Goal: Task Accomplishment & Management: Use online tool/utility

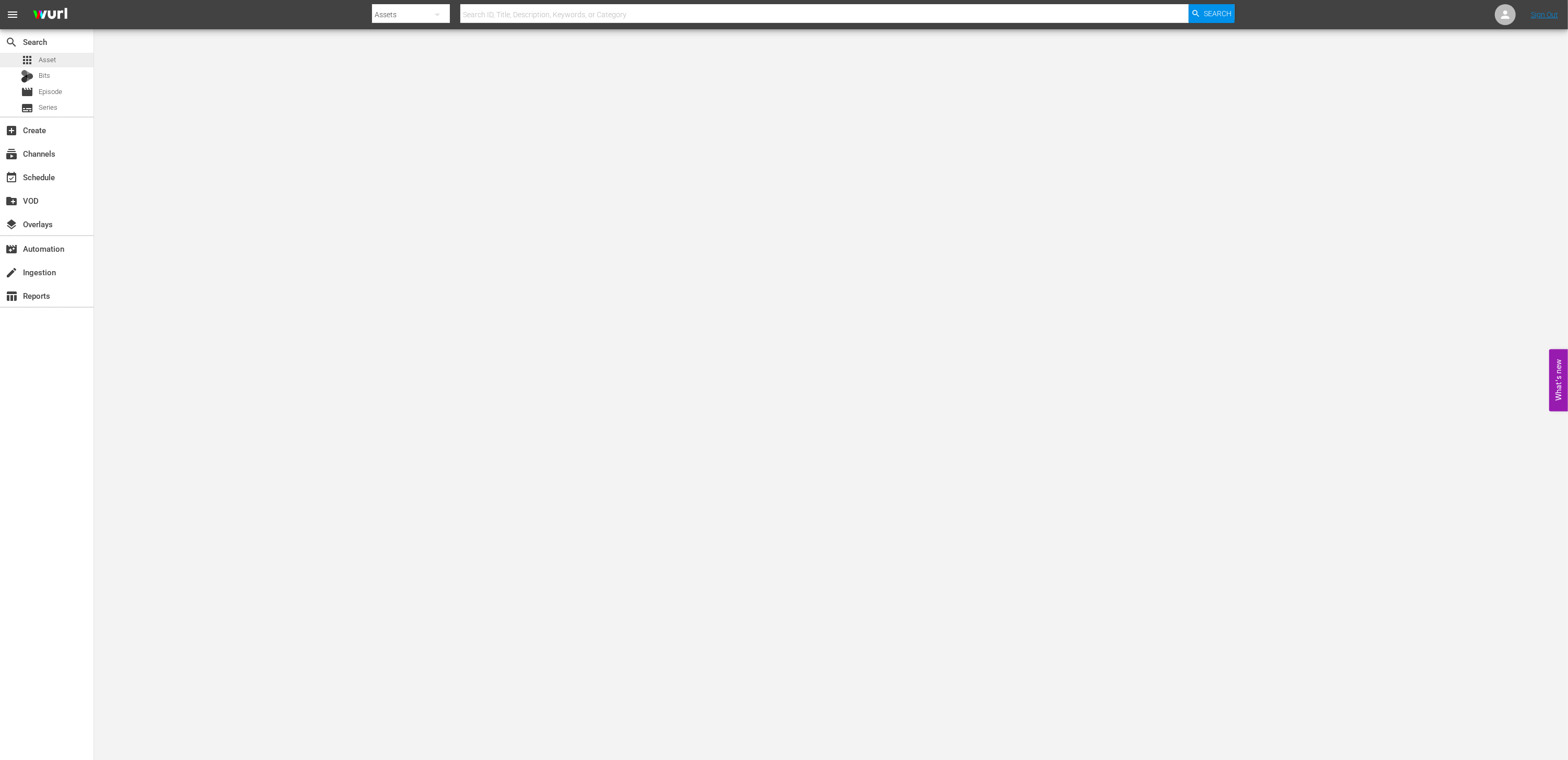
click at [48, 57] on span "Asset" at bounding box center [48, 60] width 18 height 11
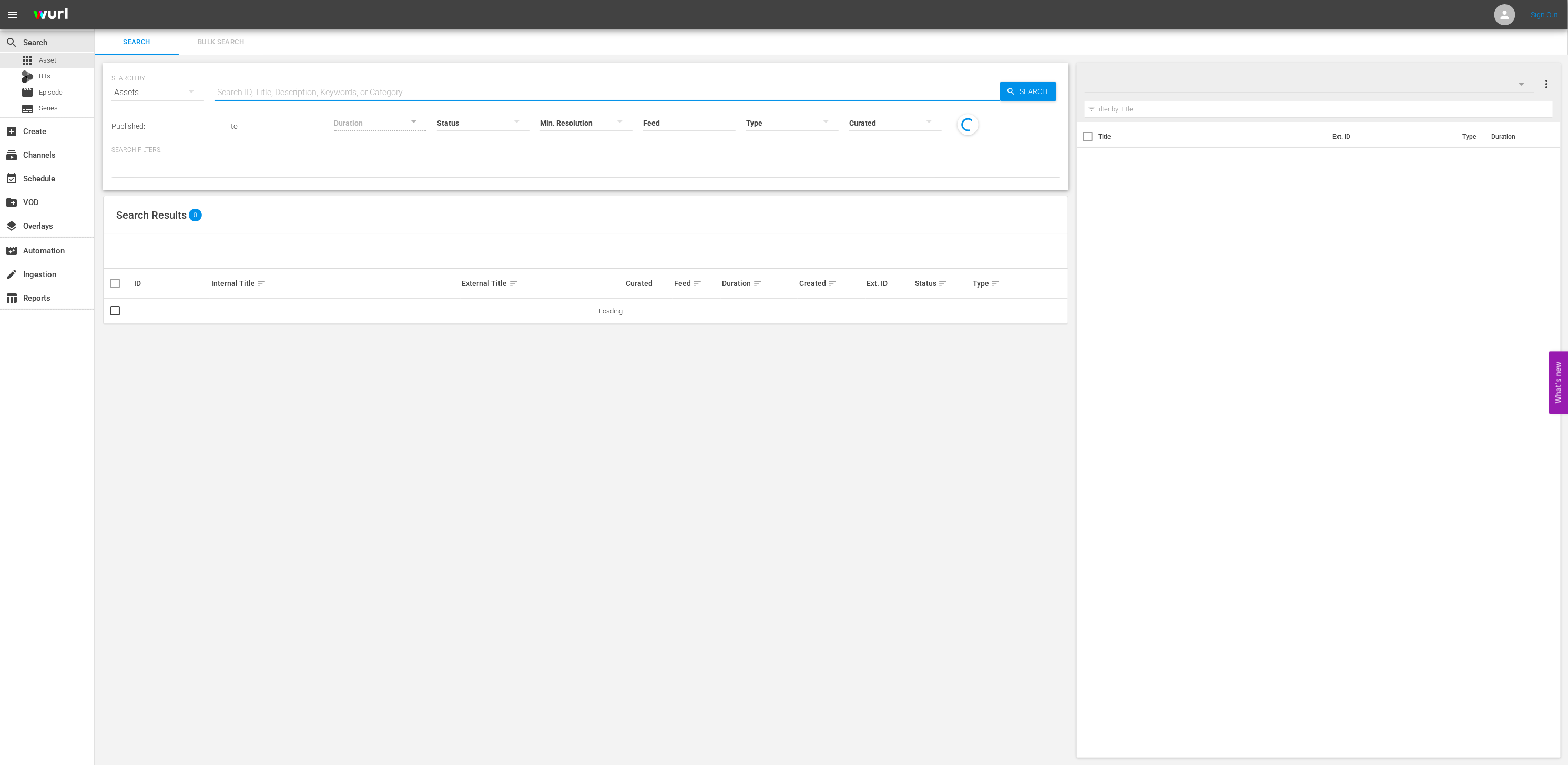
drag, startPoint x: 306, startPoint y: 84, endPoint x: 363, endPoint y: 94, distance: 57.9
click at [306, 86] on input "text" at bounding box center [607, 93] width 786 height 25
paste input "PBD-Ep038"
type input "PBD-Ep038"
click at [1016, 96] on span "Search" at bounding box center [1036, 91] width 40 height 19
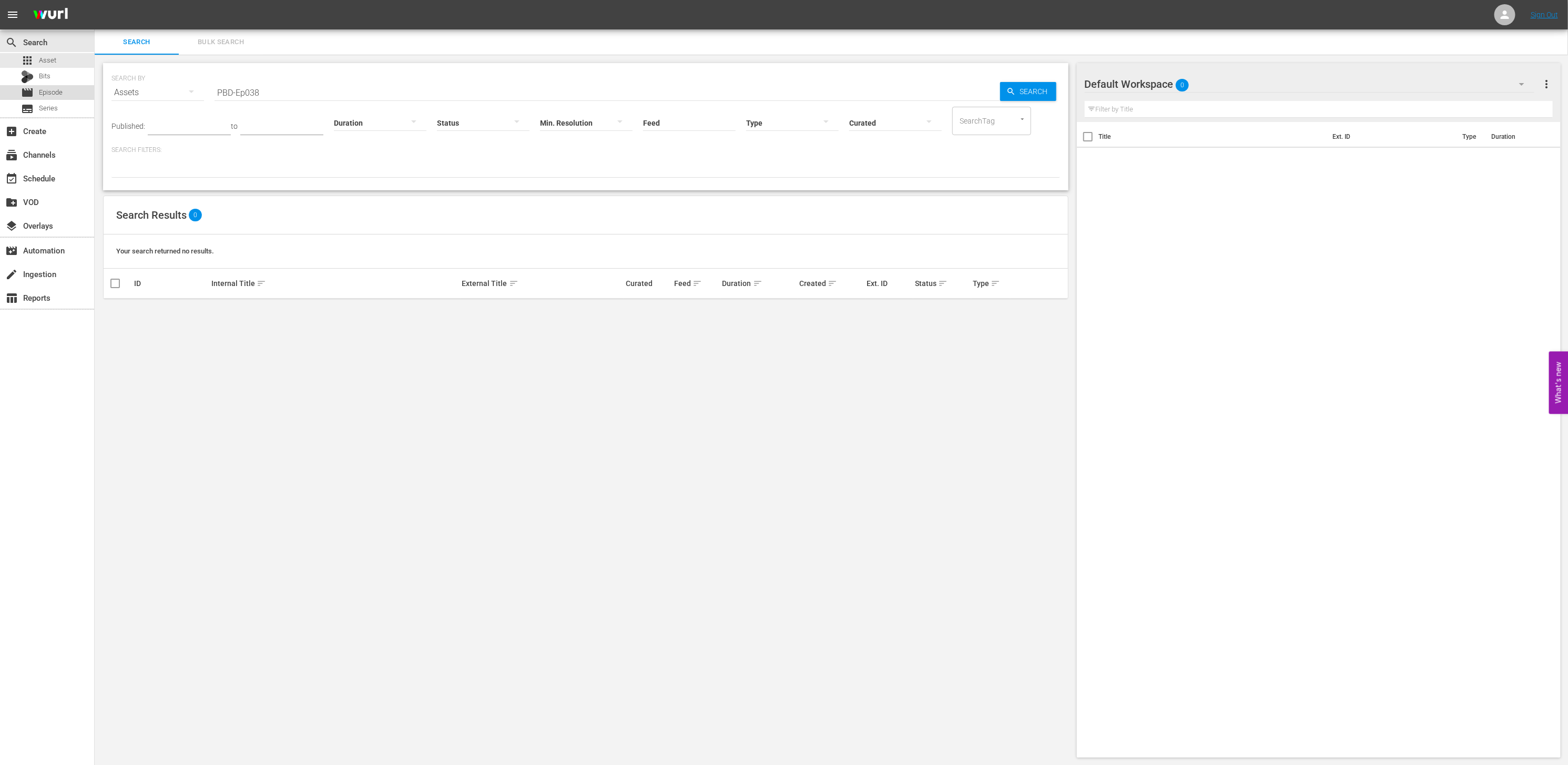
click at [52, 88] on span "Episode" at bounding box center [51, 93] width 24 height 11
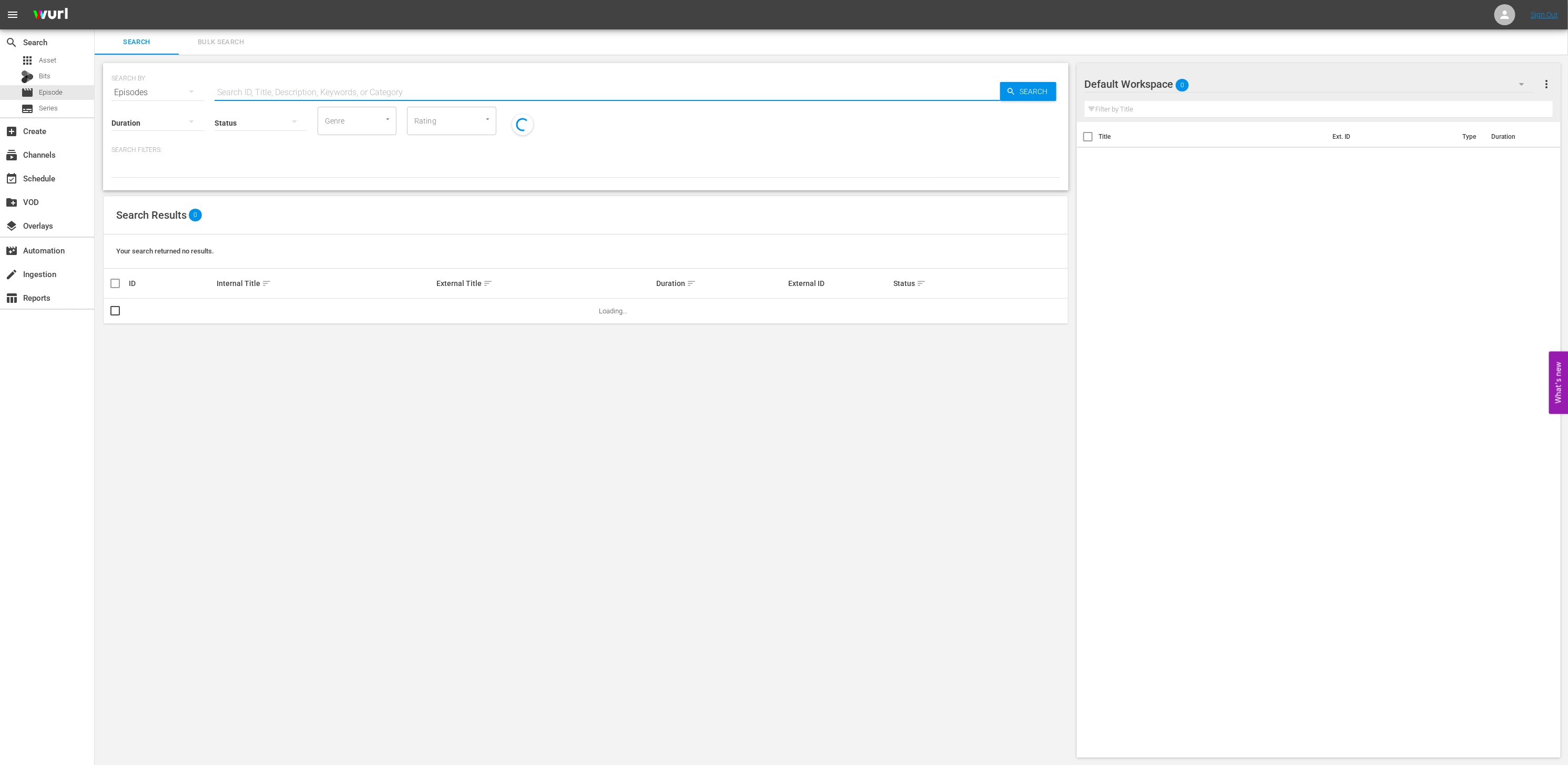
click at [253, 81] on input "text" at bounding box center [607, 93] width 786 height 25
paste input "PBD-Ep038"
type input "PBD-Ep038"
click at [1016, 90] on span "Search" at bounding box center [1036, 91] width 40 height 19
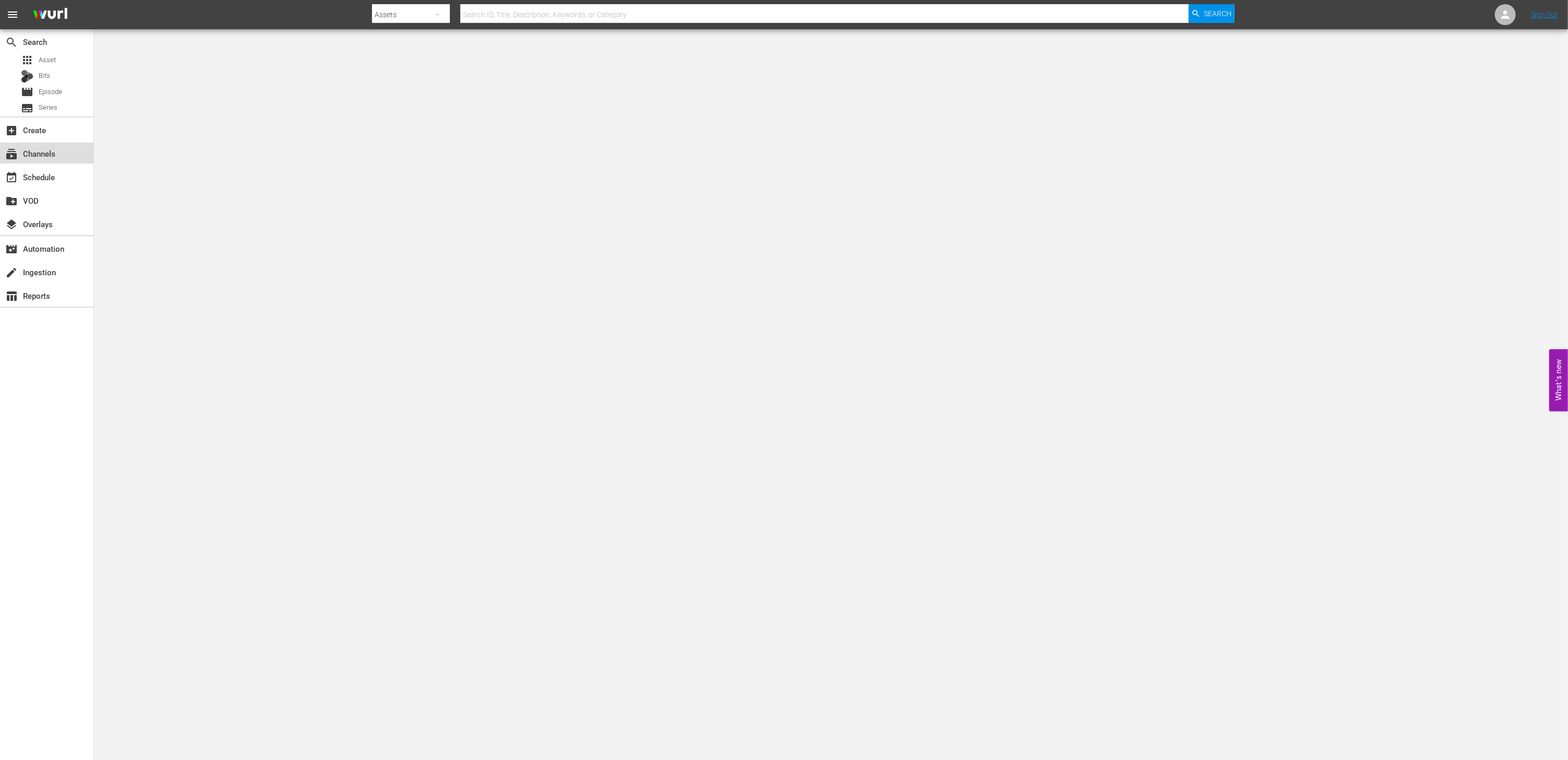
click at [50, 157] on div "subscriptions Channels" at bounding box center [29, 151] width 58 height 9
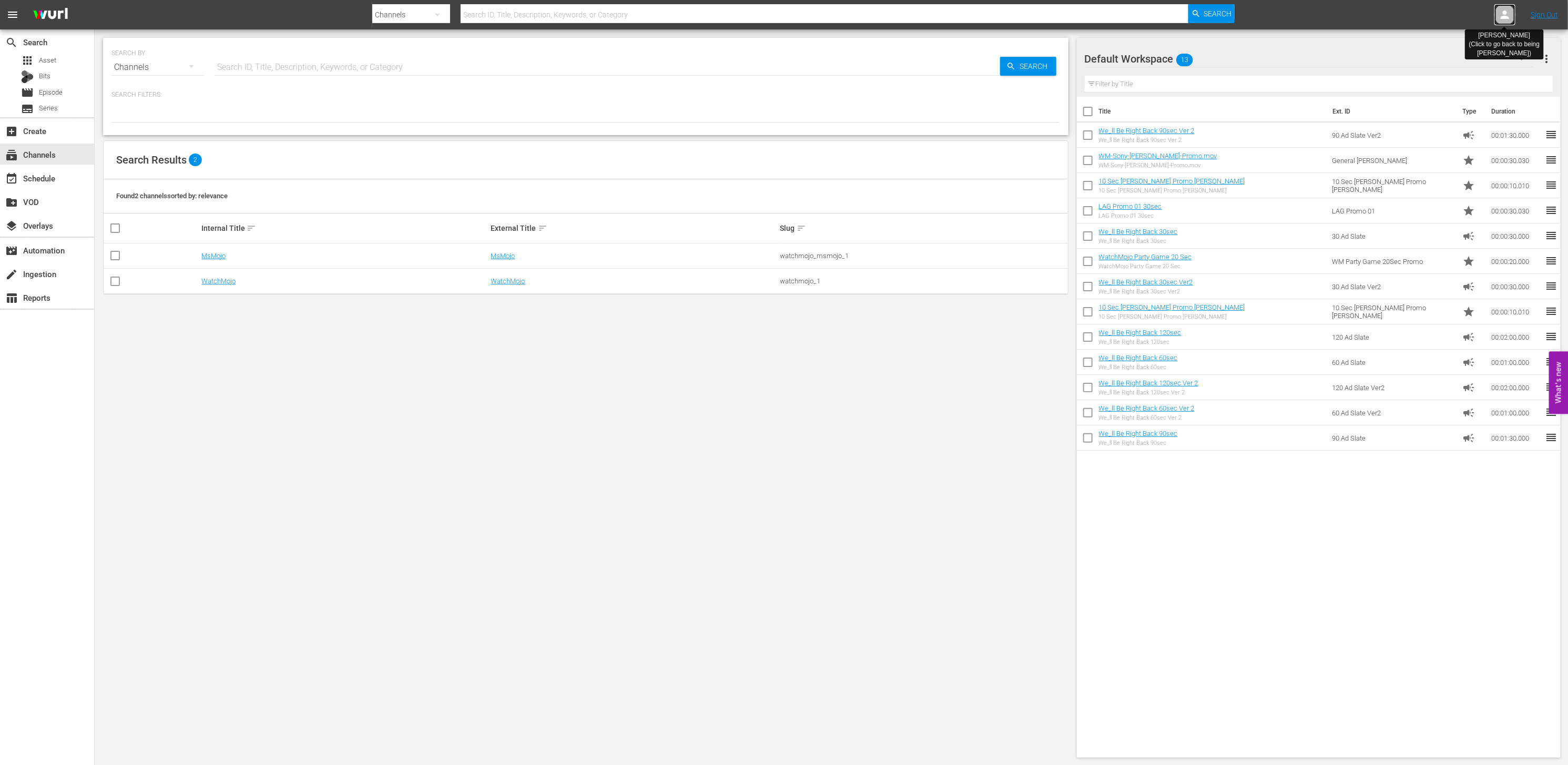
click at [1509, 14] on icon at bounding box center [1505, 14] width 13 height 13
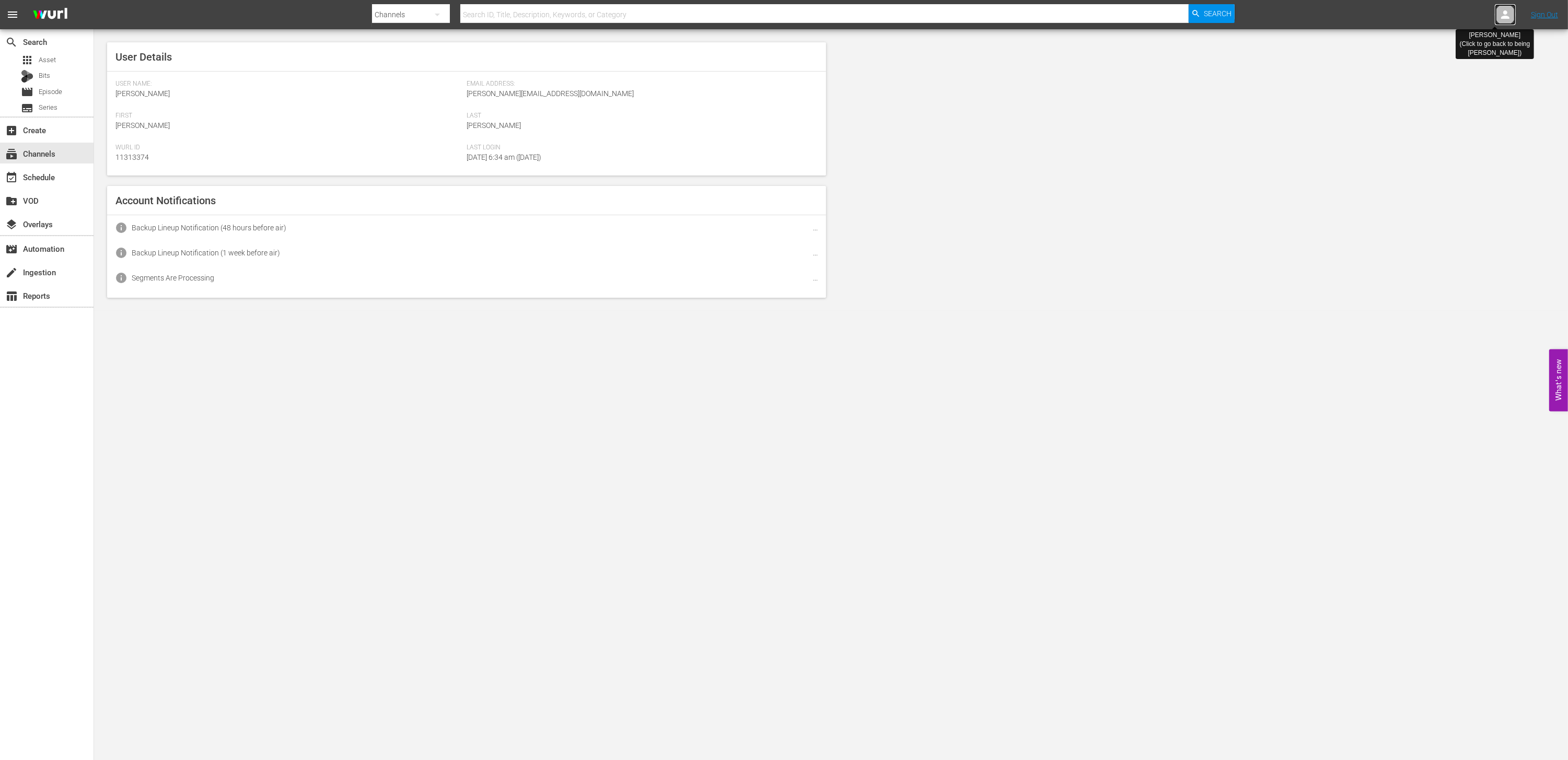
click at [1499, 14] on icon at bounding box center [1505, 14] width 13 height 13
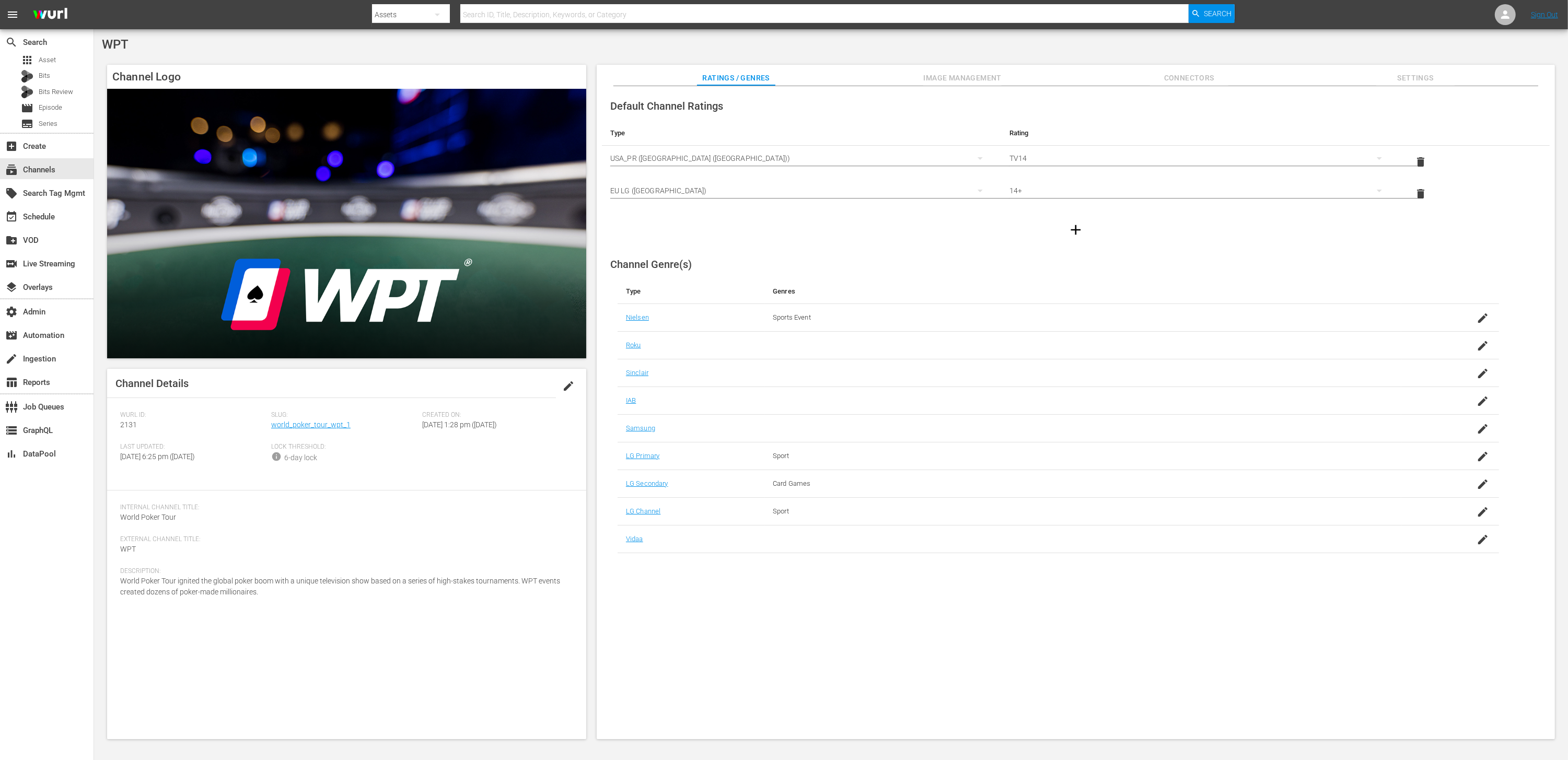
click at [68, 204] on div "event_available Schedule" at bounding box center [46, 216] width 93 height 24
click at [59, 216] on div "event_available Schedule" at bounding box center [46, 215] width 93 height 21
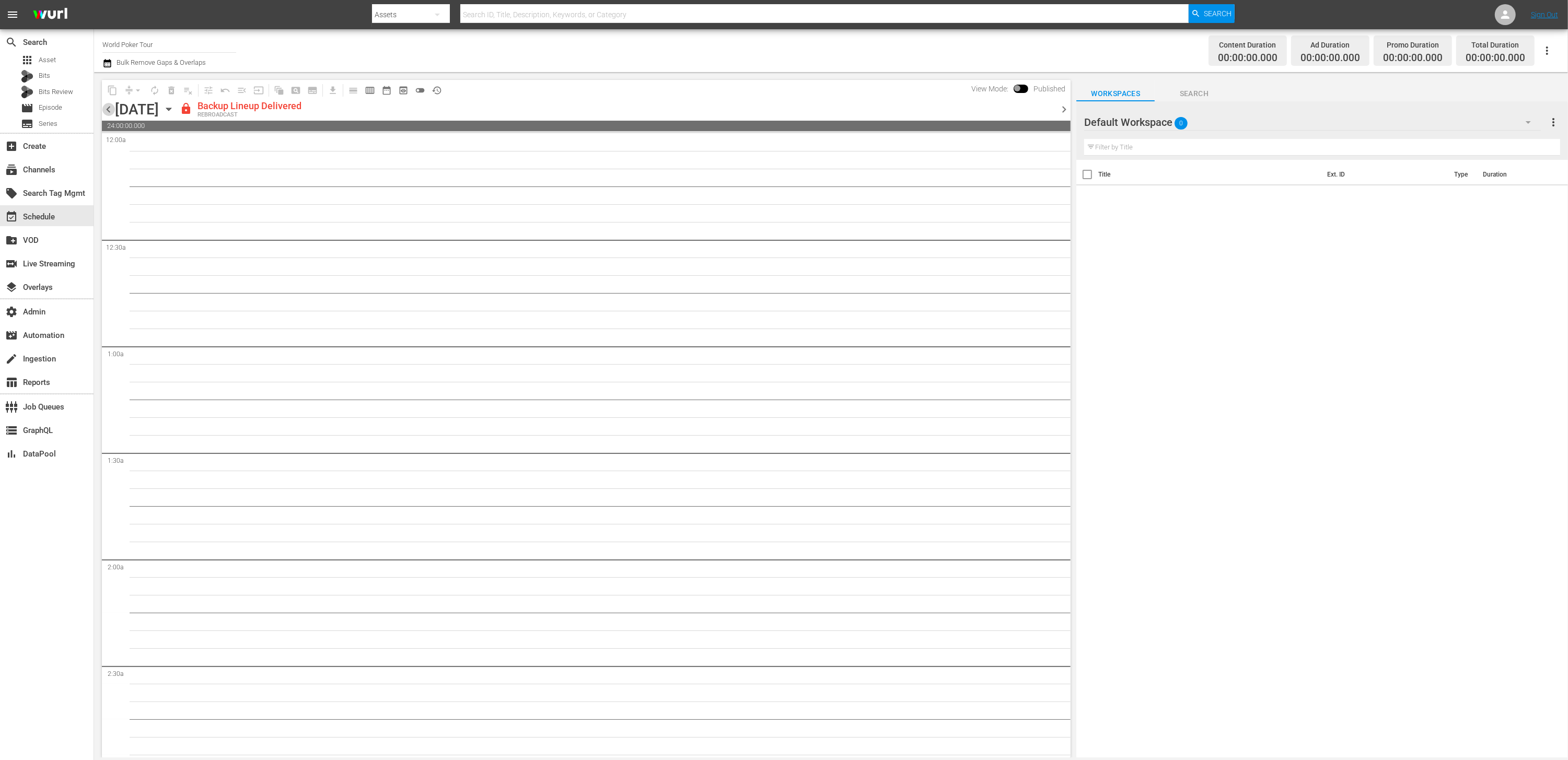
click at [110, 112] on span "chevron_left" at bounding box center [108, 109] width 13 height 13
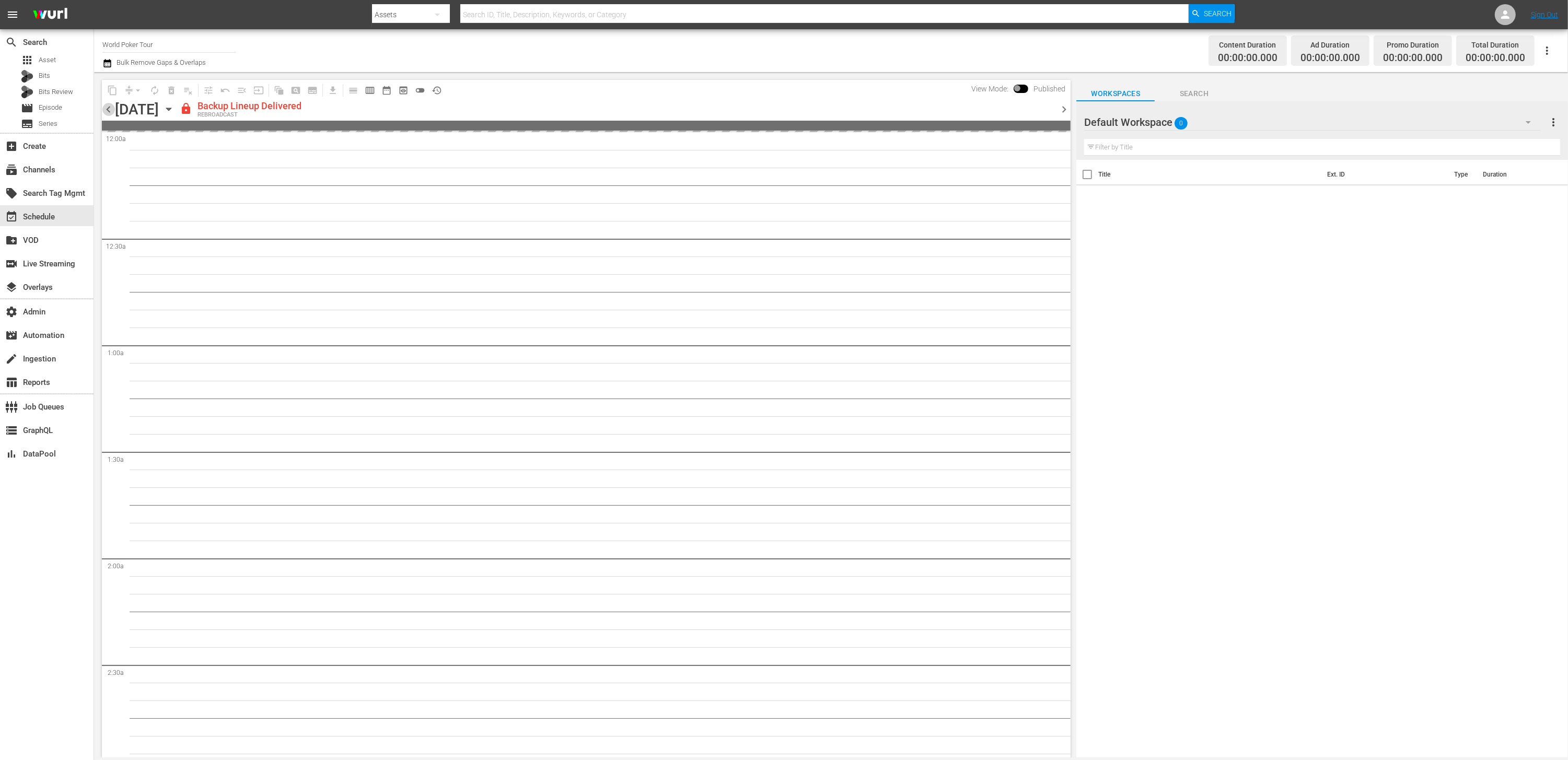
click at [110, 112] on span "chevron_left" at bounding box center [108, 109] width 13 height 13
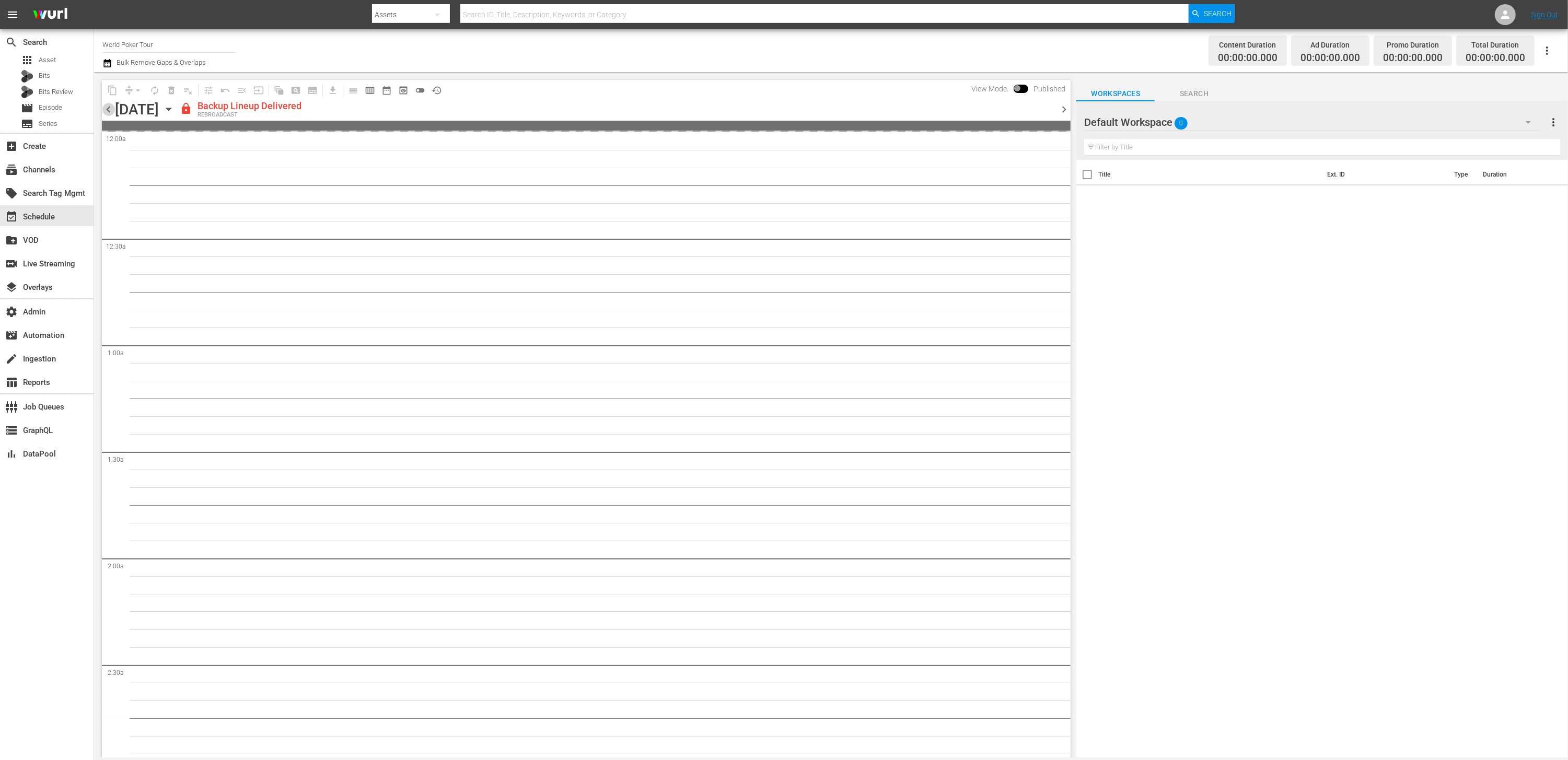
click at [110, 112] on span "chevron_left" at bounding box center [108, 109] width 13 height 13
click at [110, 113] on span "chevron_left" at bounding box center [108, 109] width 13 height 13
click at [136, 46] on input "World Poker Tour" at bounding box center [170, 44] width 134 height 25
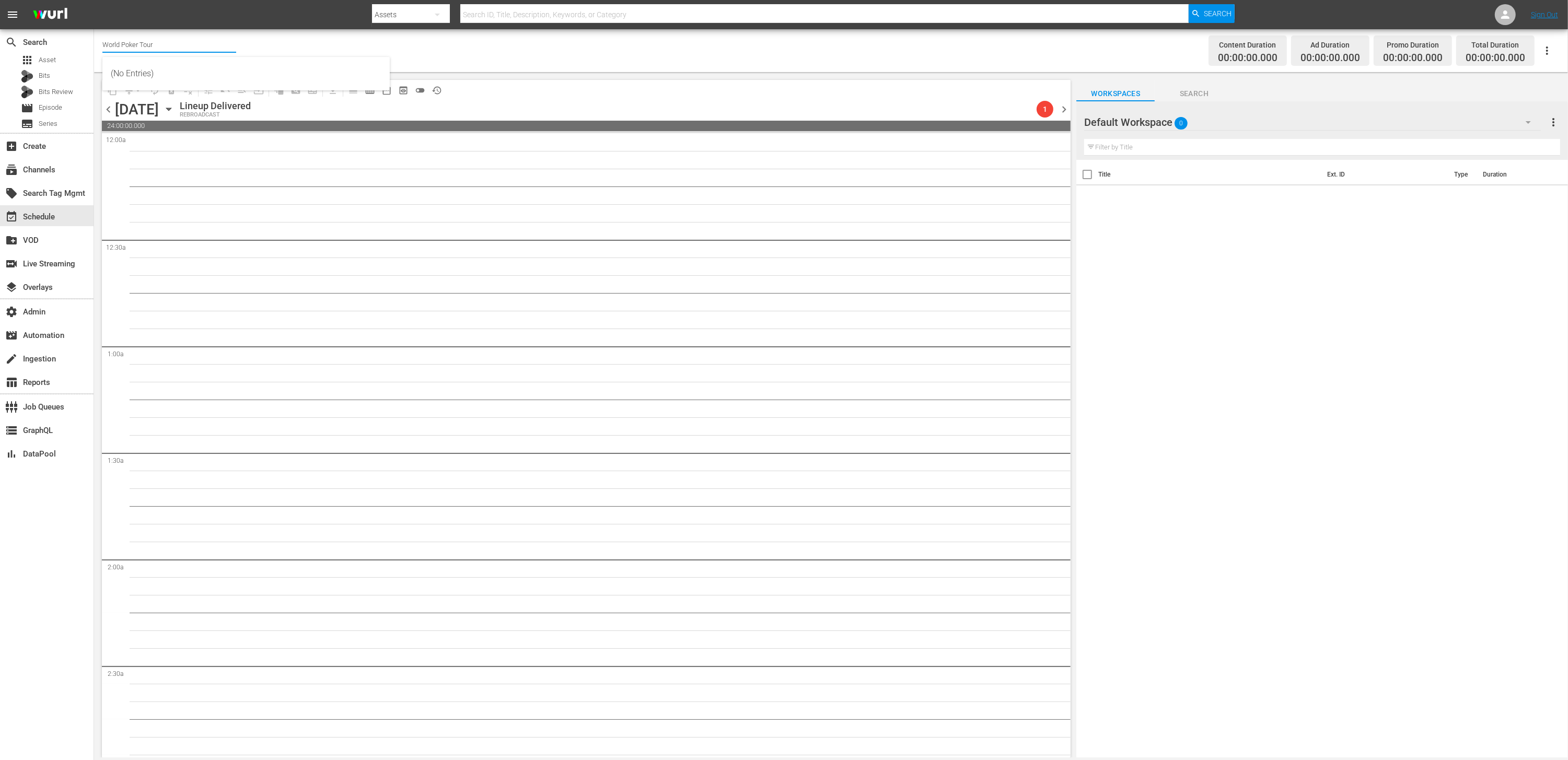
click at [136, 46] on input "World Poker Tour" at bounding box center [170, 44] width 134 height 25
click at [74, 169] on div "subscriptions Channels" at bounding box center [46, 168] width 93 height 21
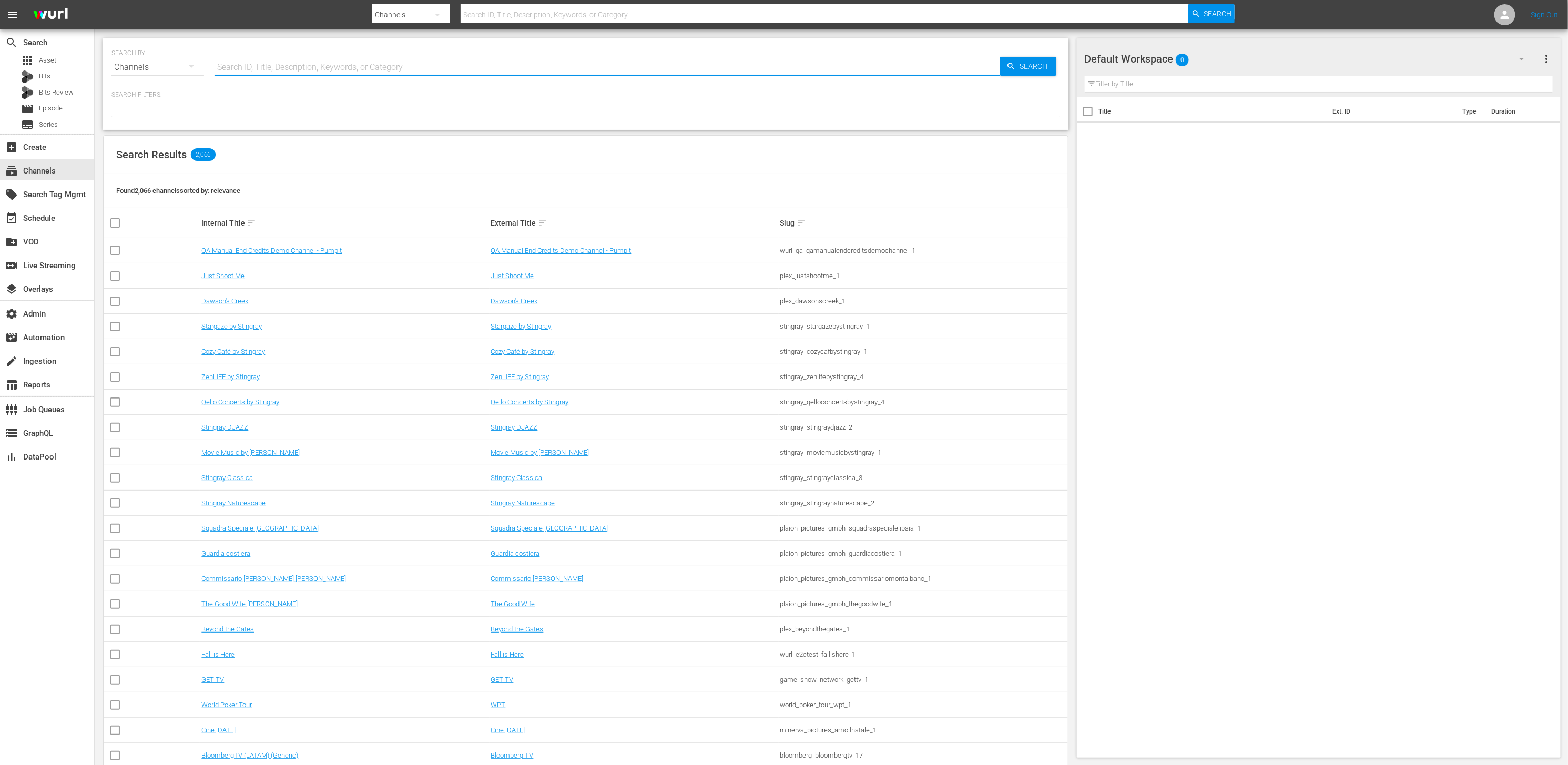
click at [276, 72] on input "text" at bounding box center [607, 67] width 786 height 25
paste input "World Poker Tour"
type input "World Poker Tour"
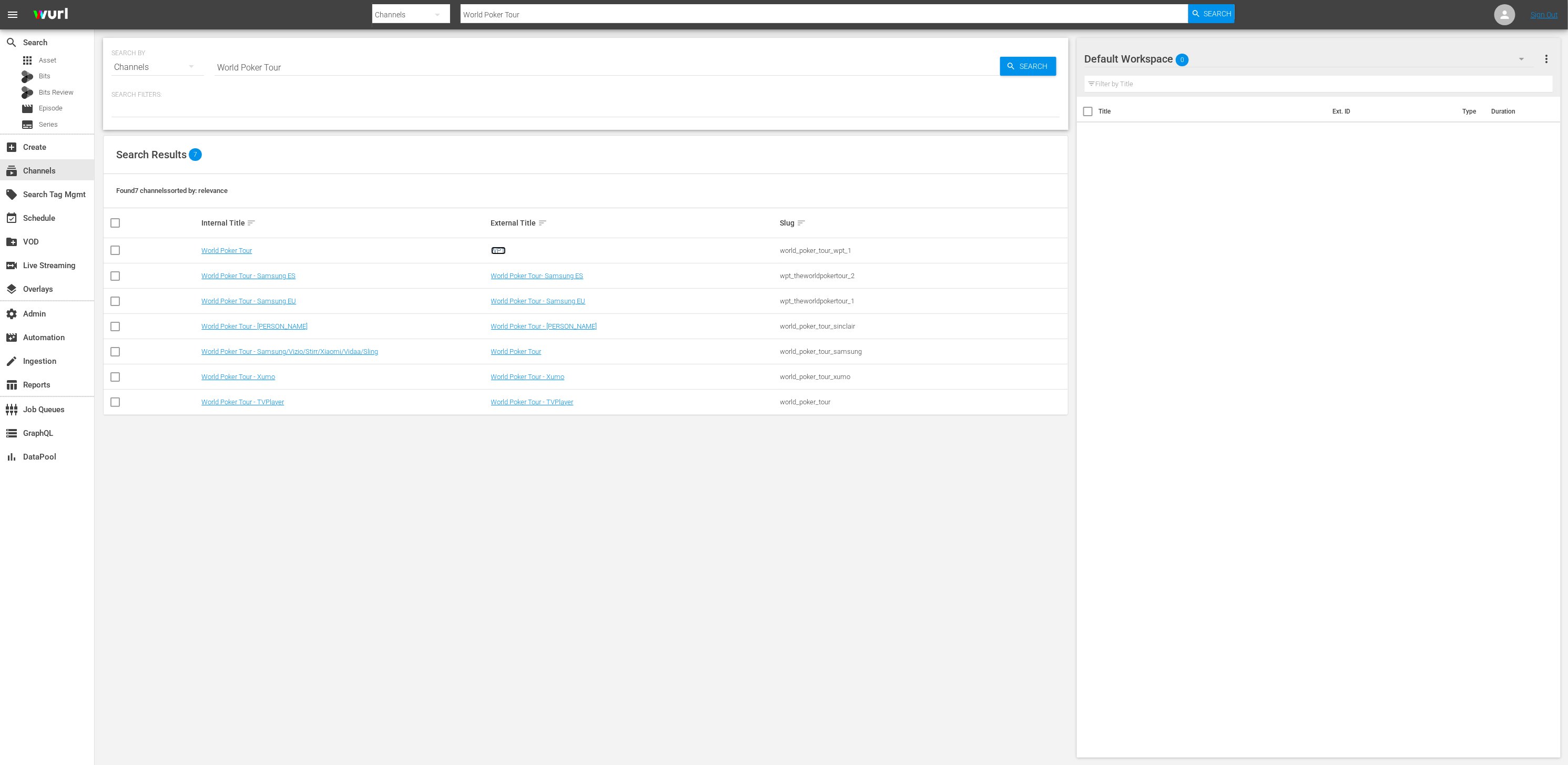
click at [495, 251] on link "WPT" at bounding box center [498, 250] width 14 height 8
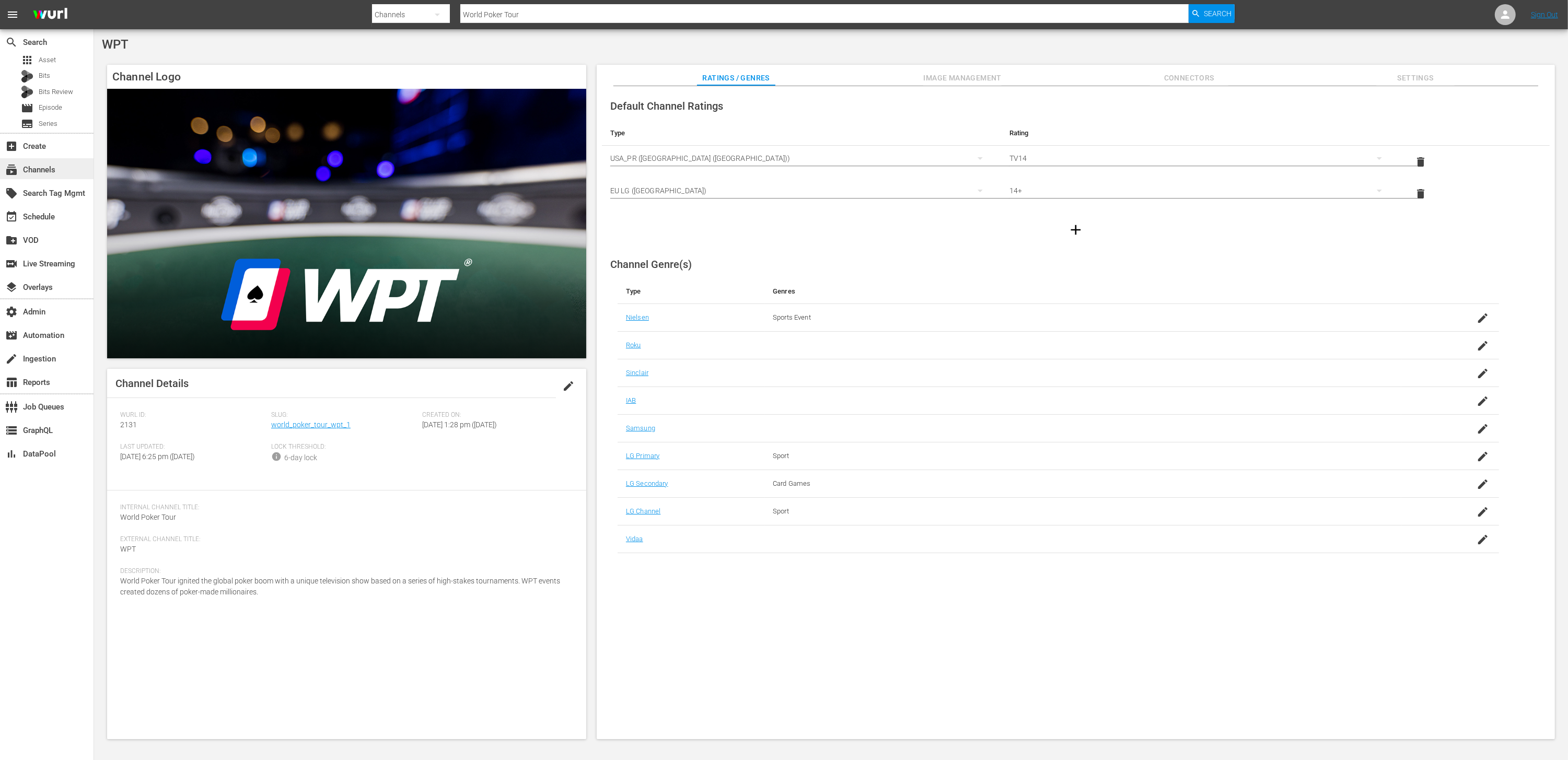
click at [69, 172] on div "subscriptions Channels" at bounding box center [46, 168] width 93 height 21
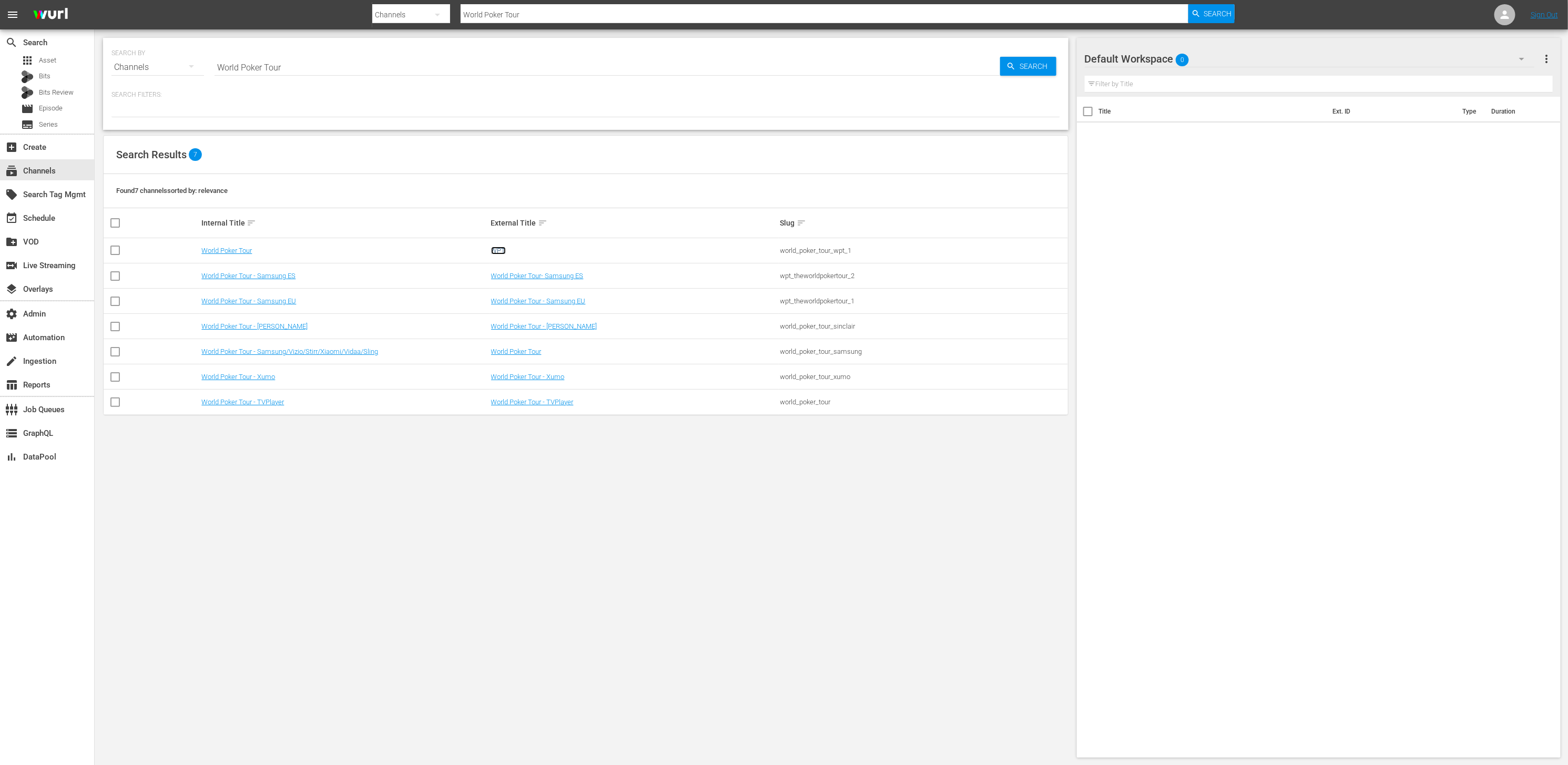
click at [493, 253] on link "WPT" at bounding box center [498, 250] width 14 height 8
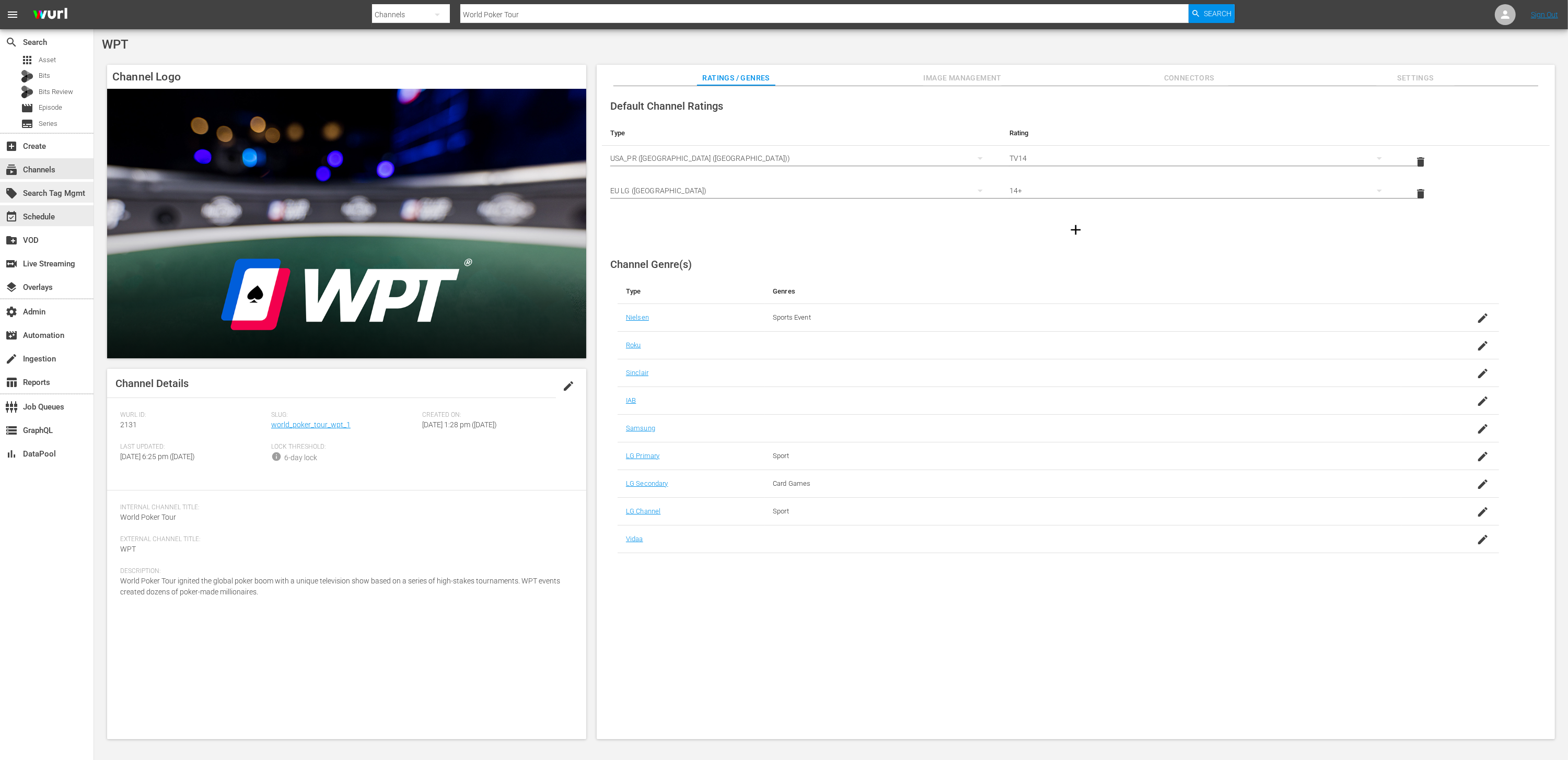
click at [58, 195] on div "local_offer Search Tag Mgmt" at bounding box center [29, 192] width 58 height 9
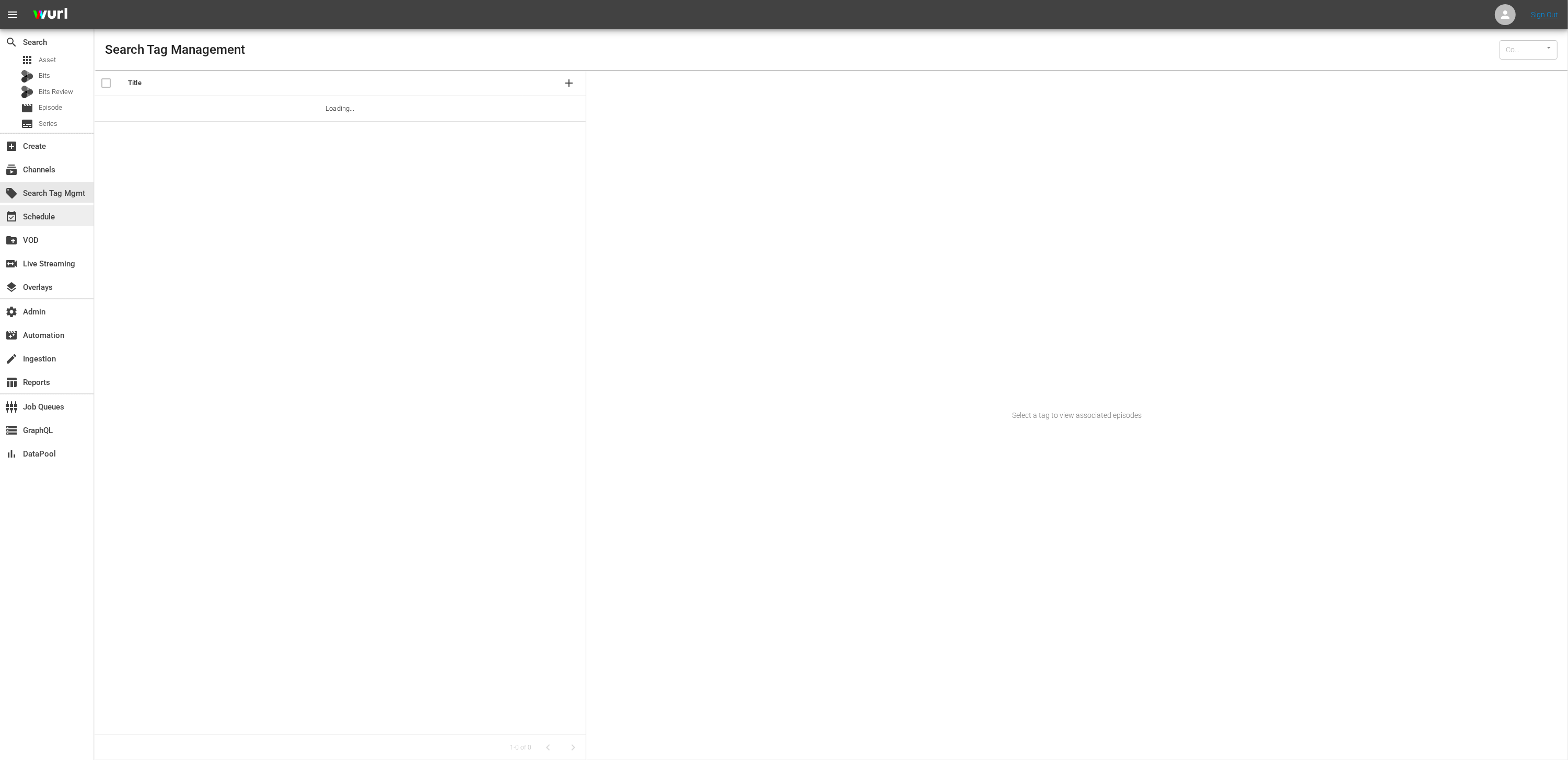
type input "Wurl (15)"
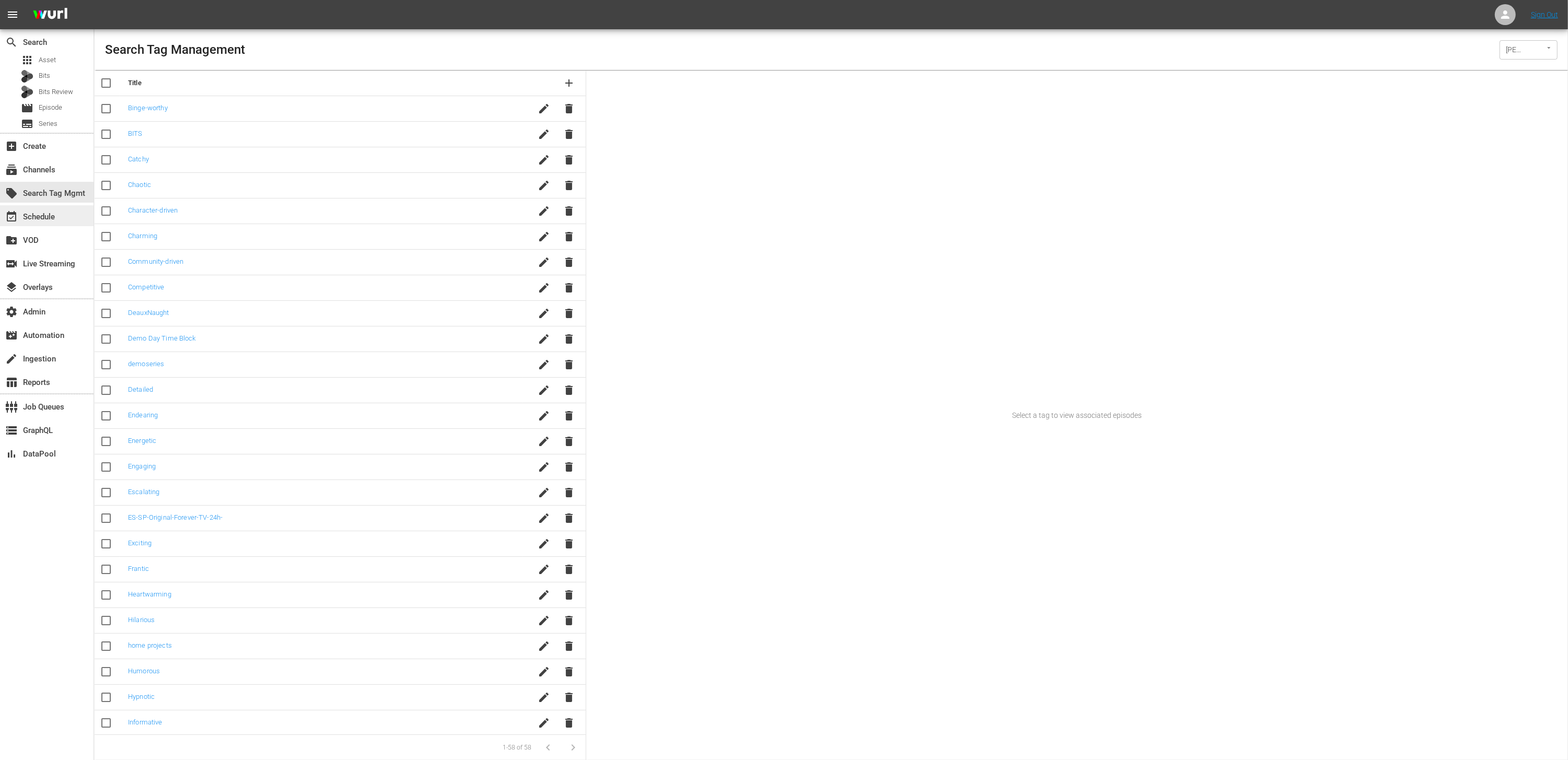
click at [64, 216] on div "event_available Schedule" at bounding box center [46, 215] width 93 height 21
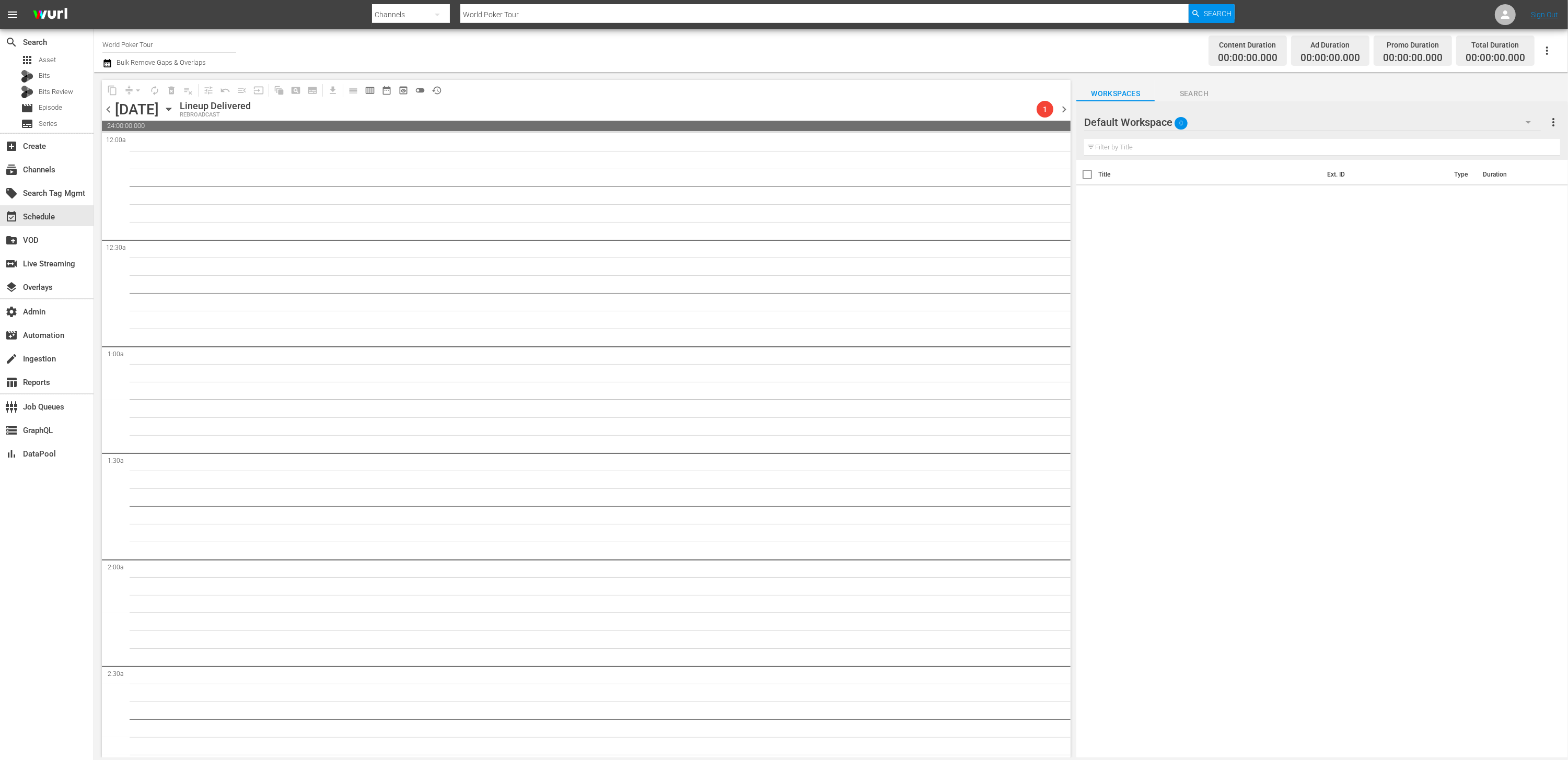
click at [175, 106] on icon "button" at bounding box center [168, 109] width 11 height 11
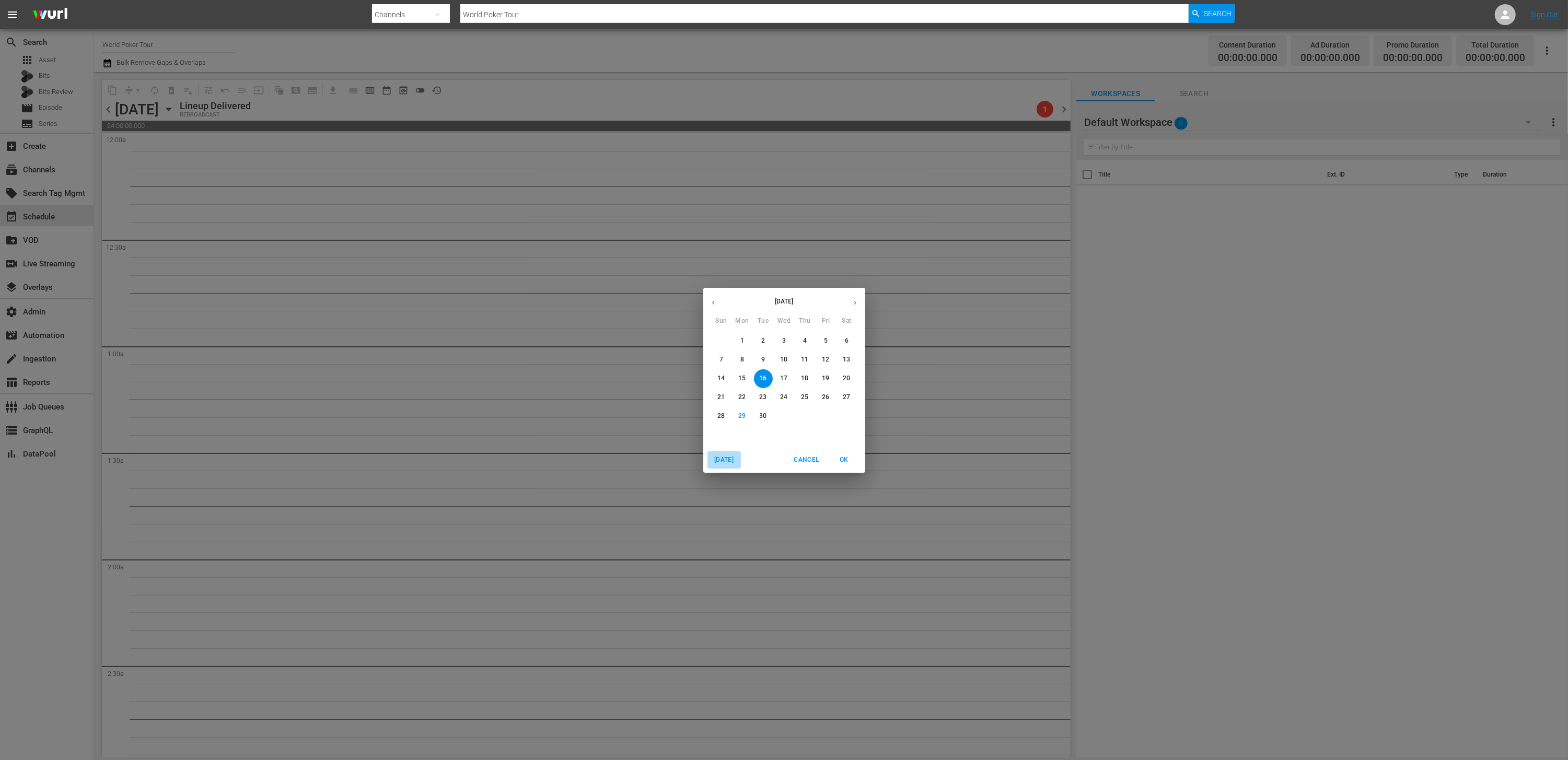
click at [732, 463] on span "Today" at bounding box center [724, 460] width 25 height 11
click at [727, 464] on span "Today" at bounding box center [724, 460] width 25 height 11
click at [728, 464] on span "Today" at bounding box center [724, 460] width 25 height 11
click at [848, 460] on span "OK" at bounding box center [844, 460] width 25 height 11
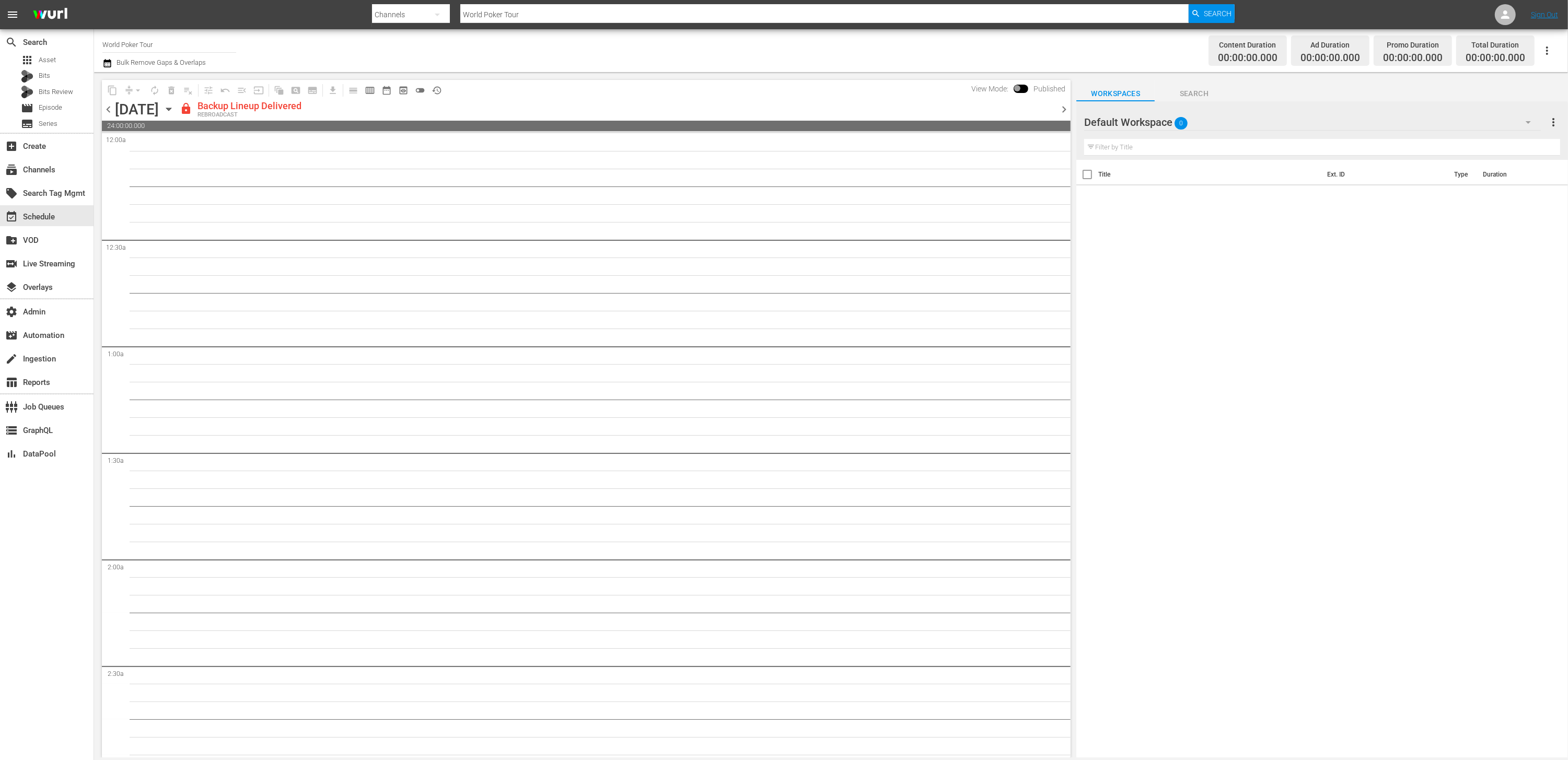
click at [503, 114] on div "lock Backup Lineup Delivered REBROADCAST" at bounding box center [617, 109] width 874 height 18
click at [253, 58] on div "Channel Title World Poker Tour Bulk Remove Gaps & Overlaps" at bounding box center [500, 51] width 795 height 38
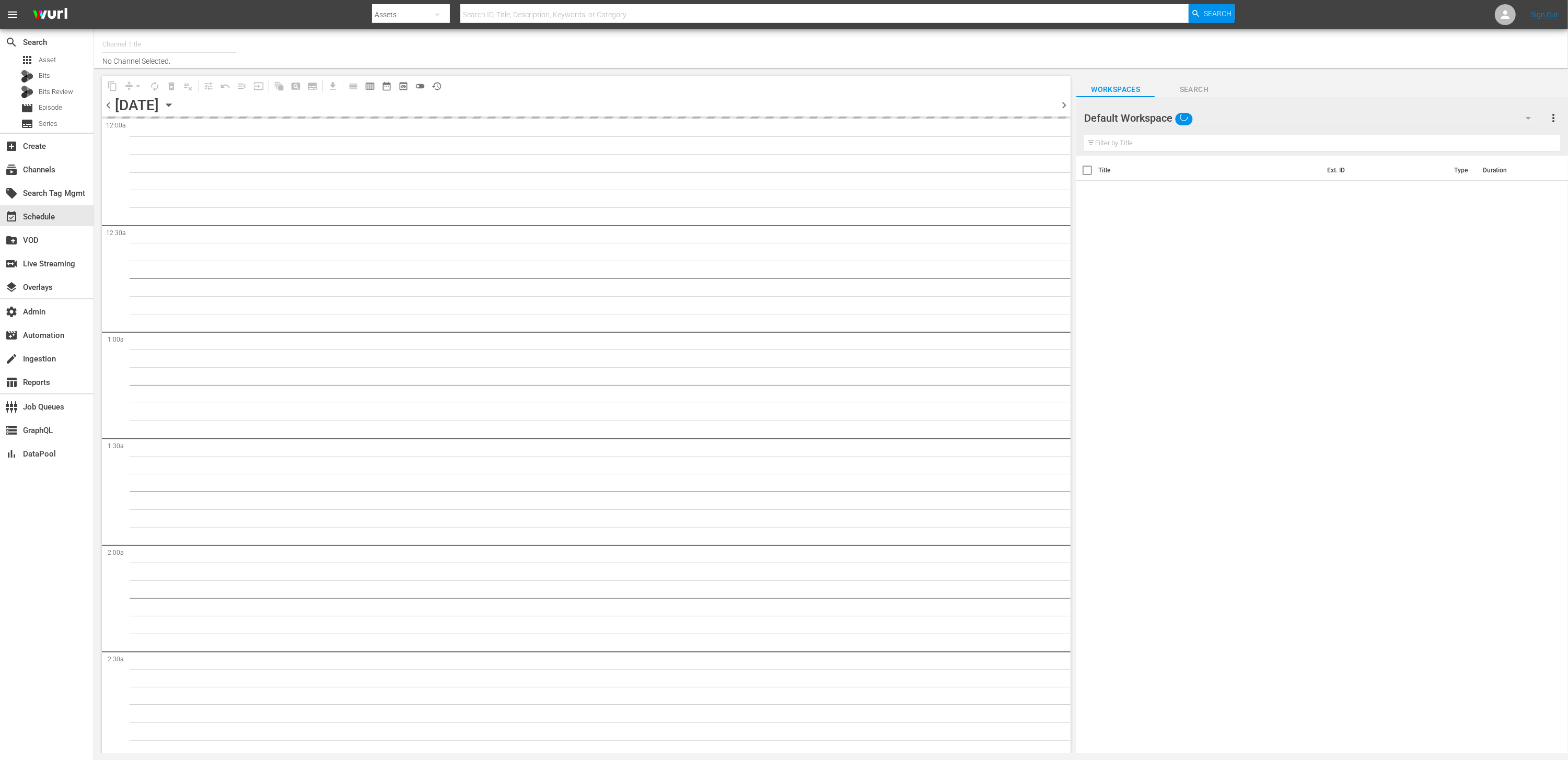
type input "World Poker Tour (2131)"
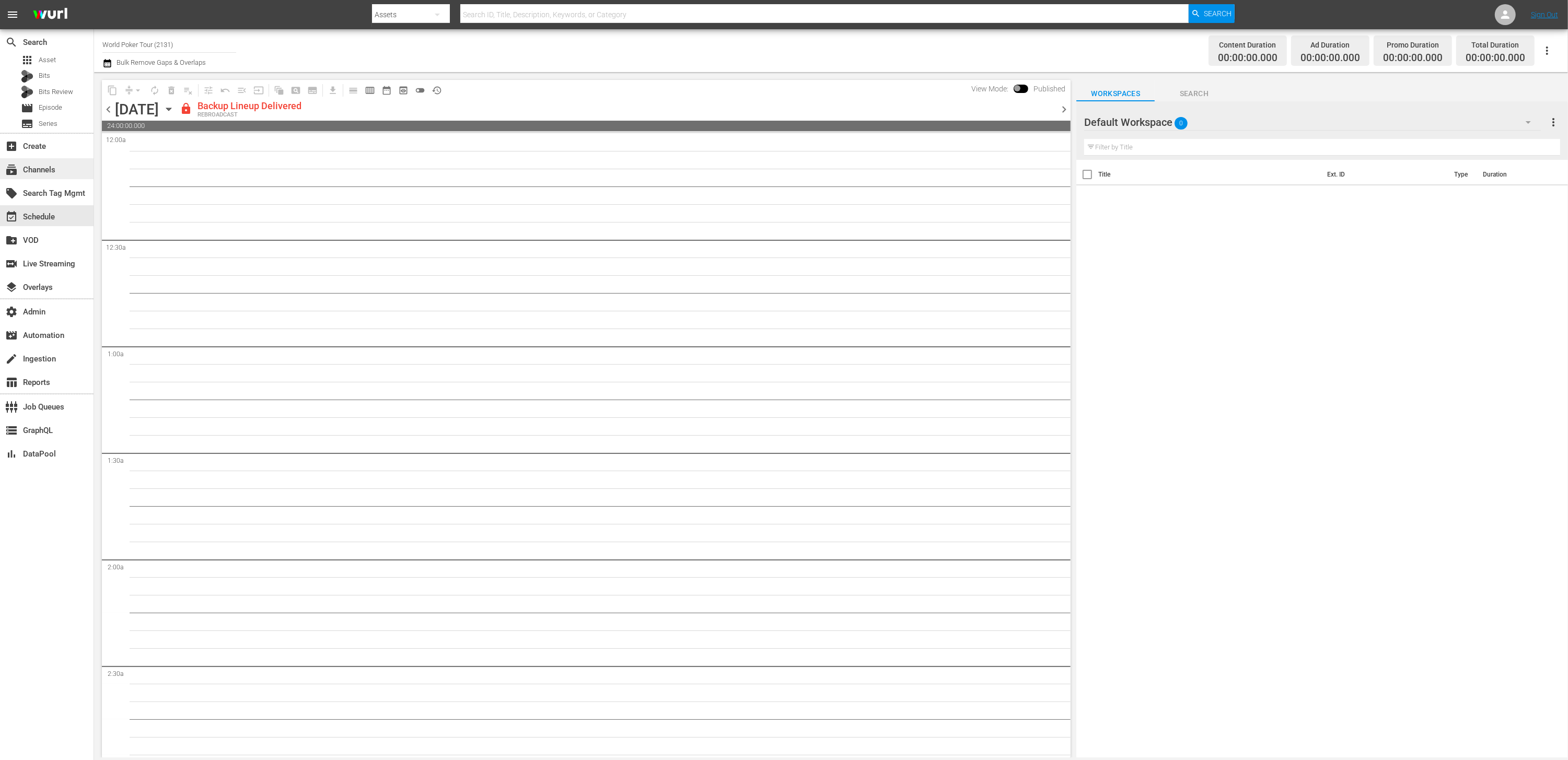
click at [23, 173] on div "subscriptions Channels" at bounding box center [29, 168] width 58 height 9
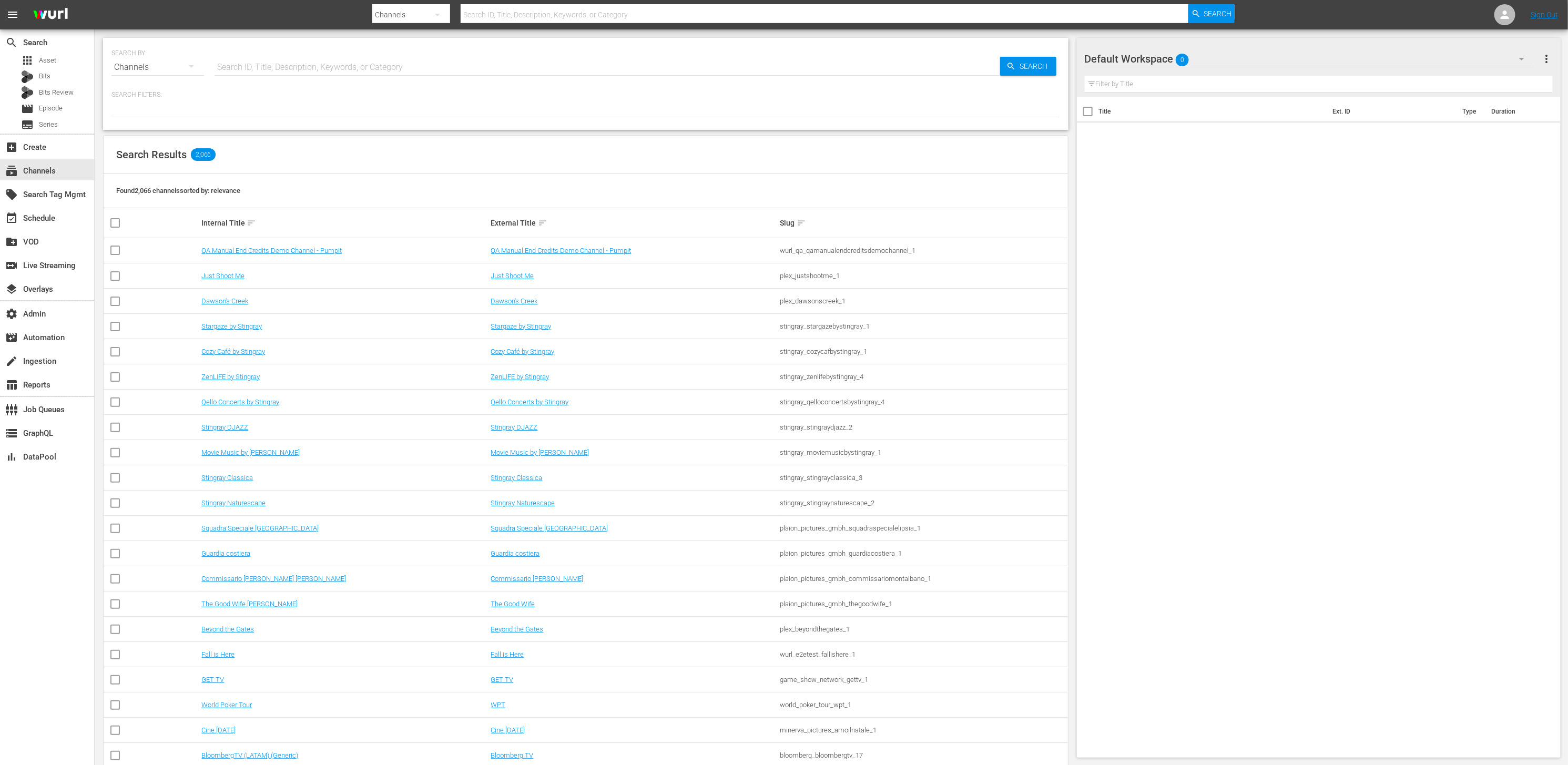
click at [244, 69] on input "text" at bounding box center [607, 67] width 786 height 25
paste input "QVC2"
type input "QVC2"
click at [1012, 66] on icon "button" at bounding box center [1010, 66] width 7 height 7
type input "QVC2"
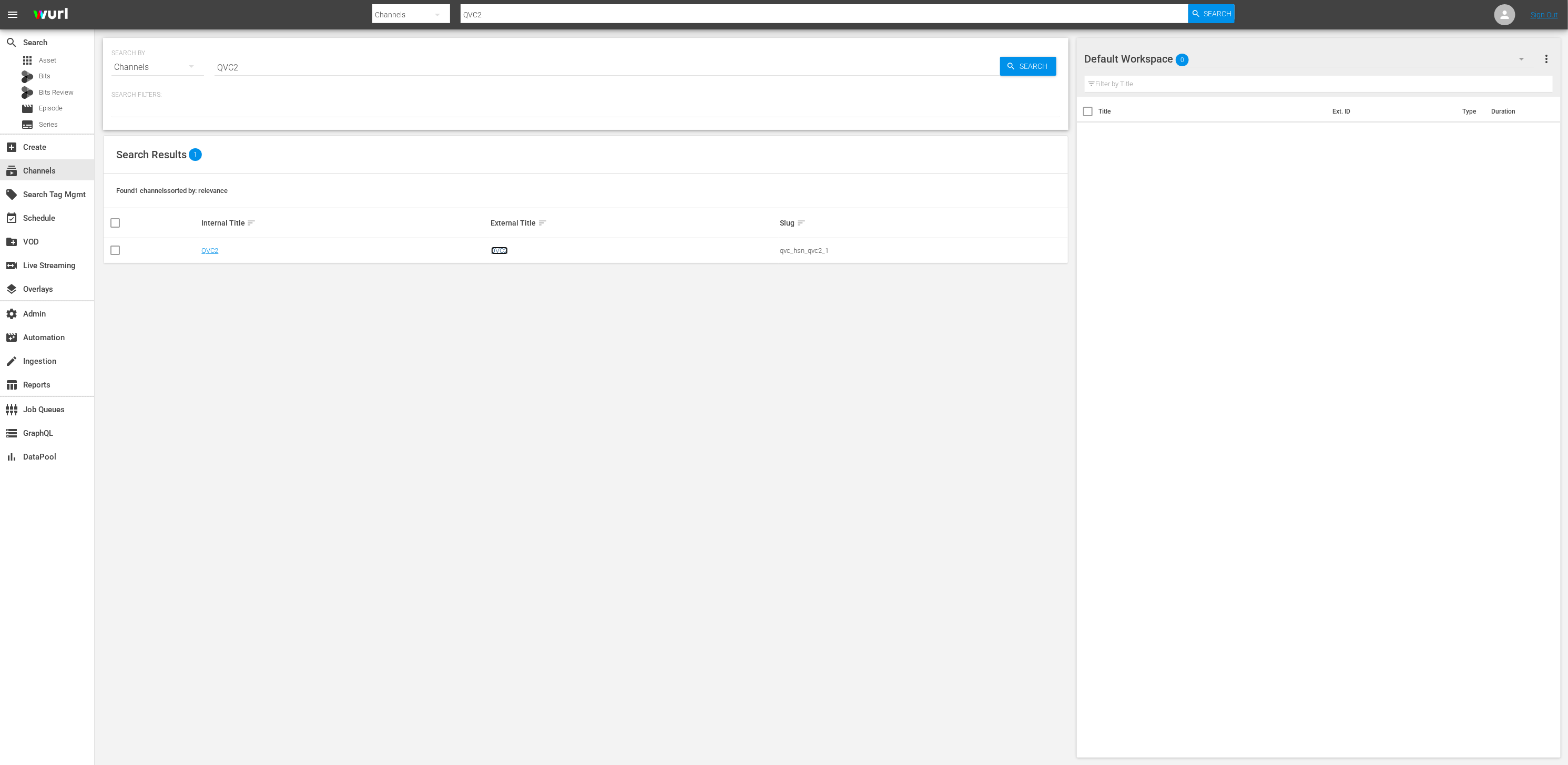
click at [491, 249] on link "QVC2" at bounding box center [500, 250] width 17 height 8
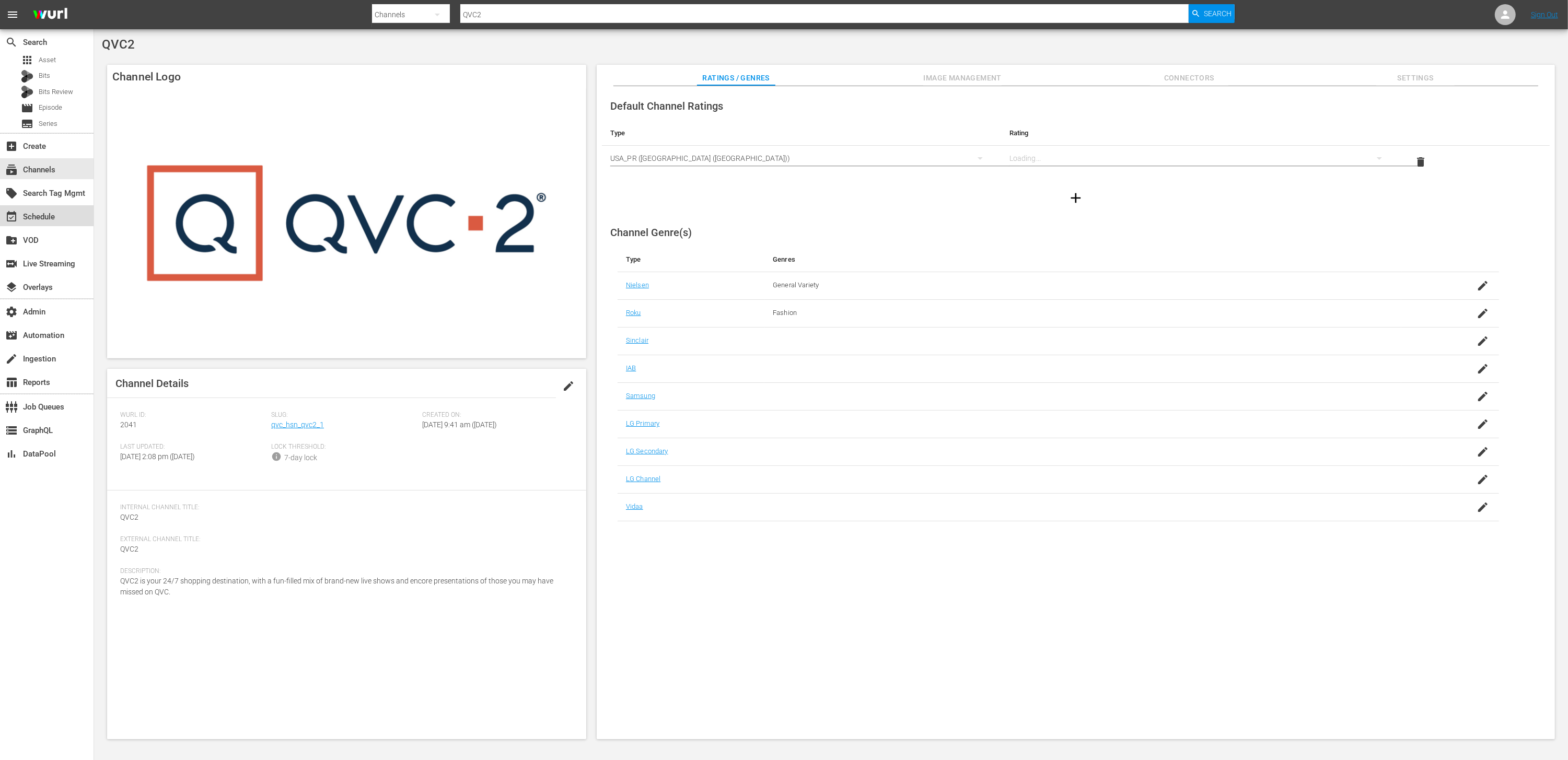
click at [65, 212] on div "event_available Schedule" at bounding box center [46, 215] width 93 height 21
